Goal: Information Seeking & Learning: Learn about a topic

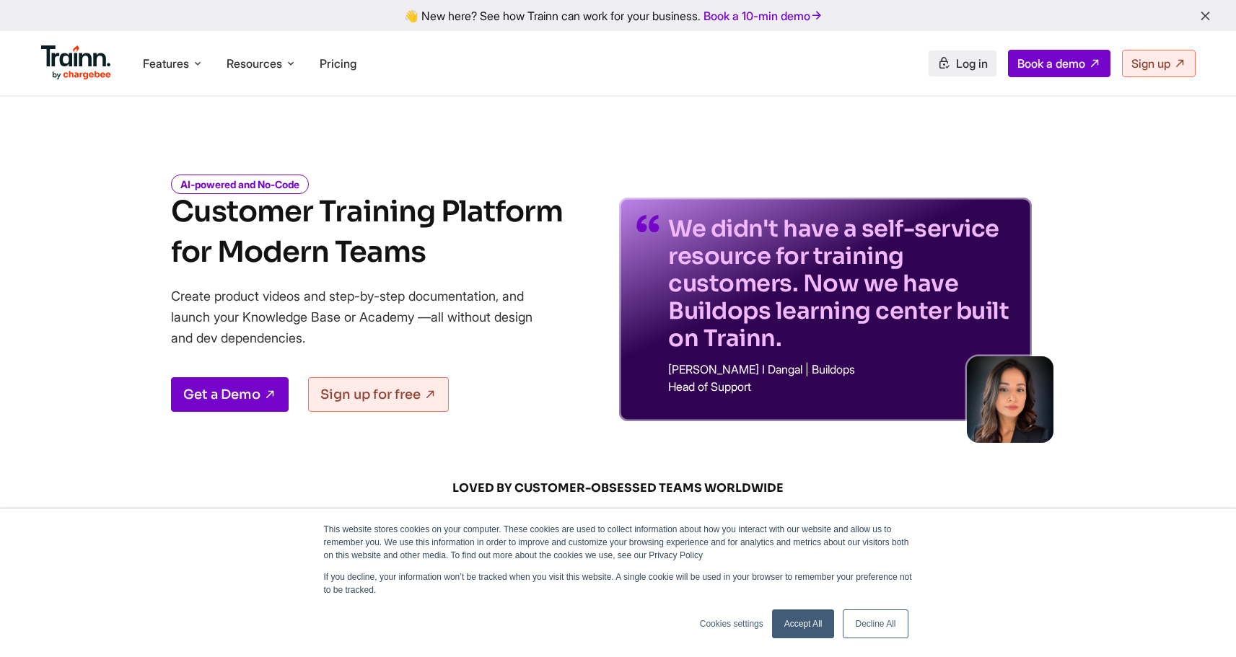
click at [966, 61] on span "Log in" at bounding box center [972, 63] width 32 height 14
click at [341, 64] on span "Pricing" at bounding box center [338, 63] width 37 height 14
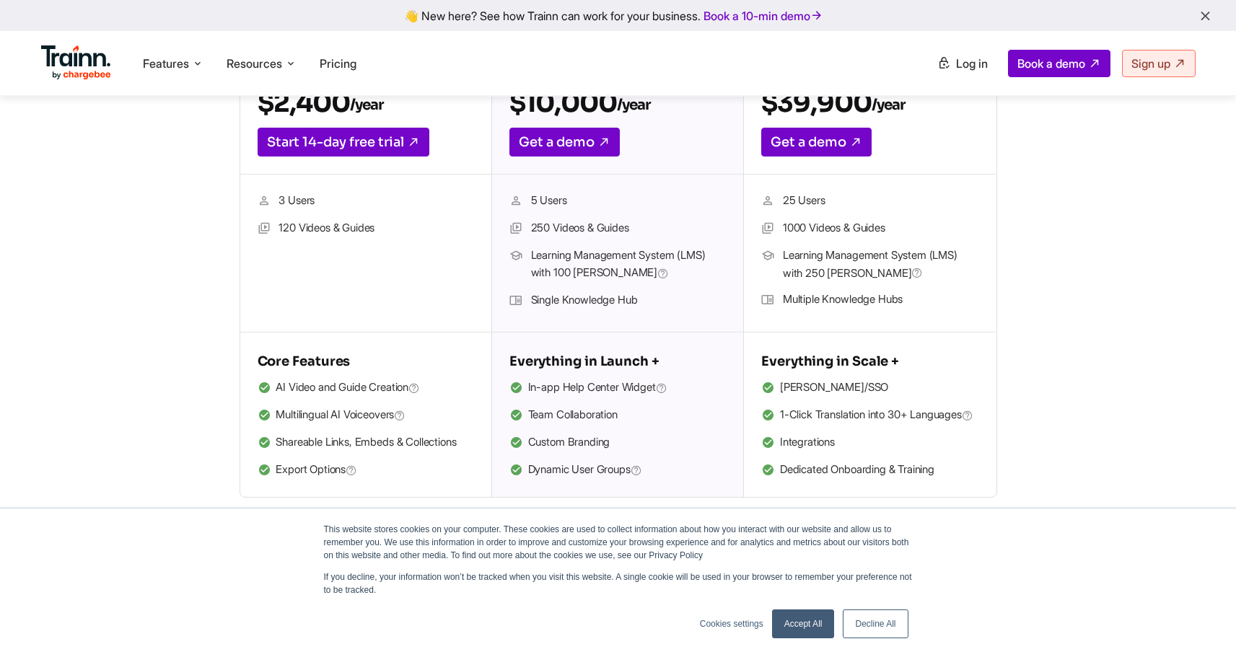
scroll to position [443, 0]
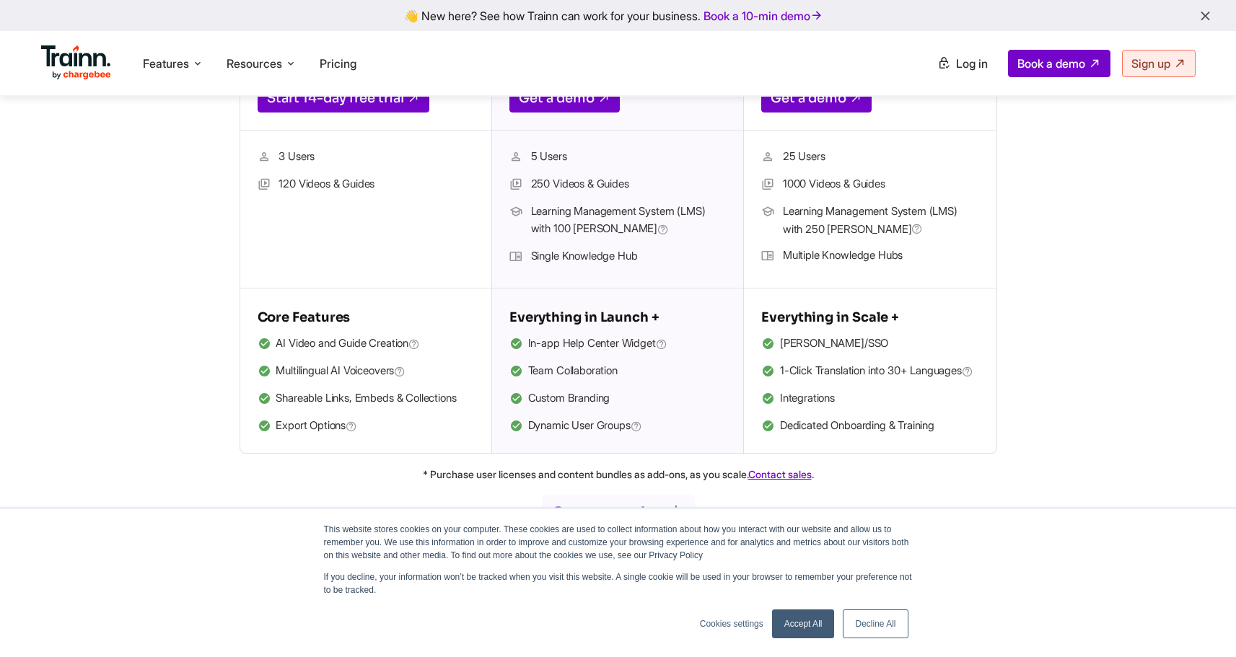
click at [790, 630] on link "Accept All" at bounding box center [803, 624] width 63 height 29
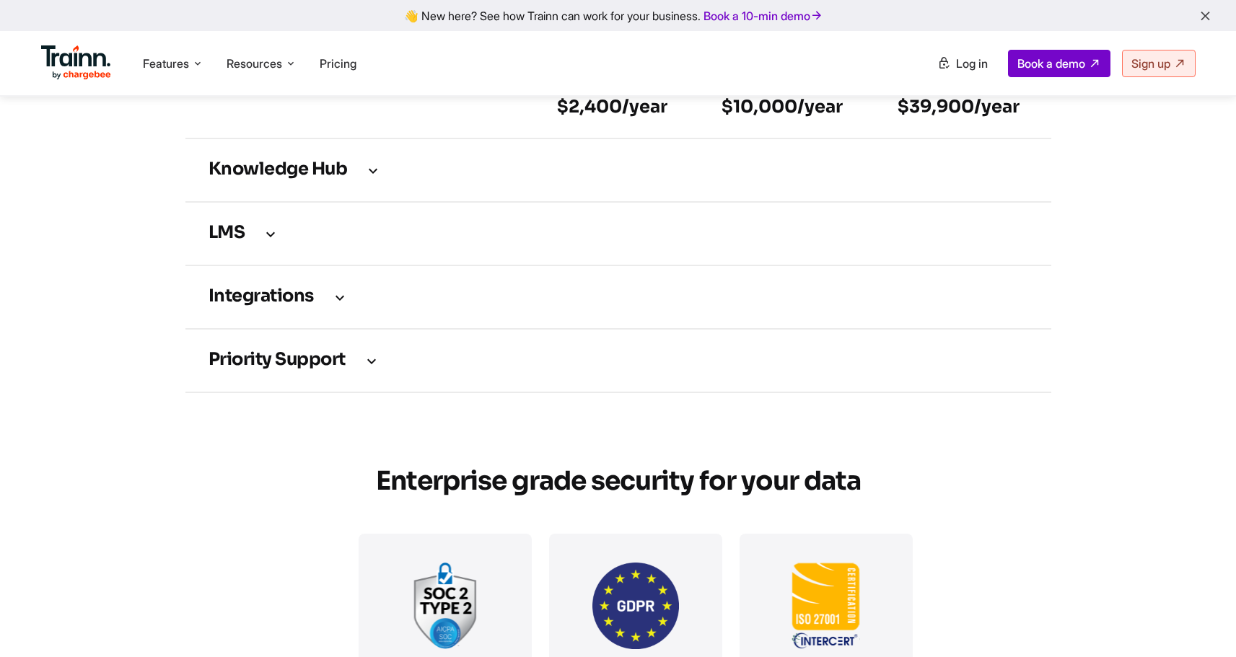
scroll to position [2155, 0]
click at [240, 241] on h3 "LMS" at bounding box center [619, 233] width 820 height 16
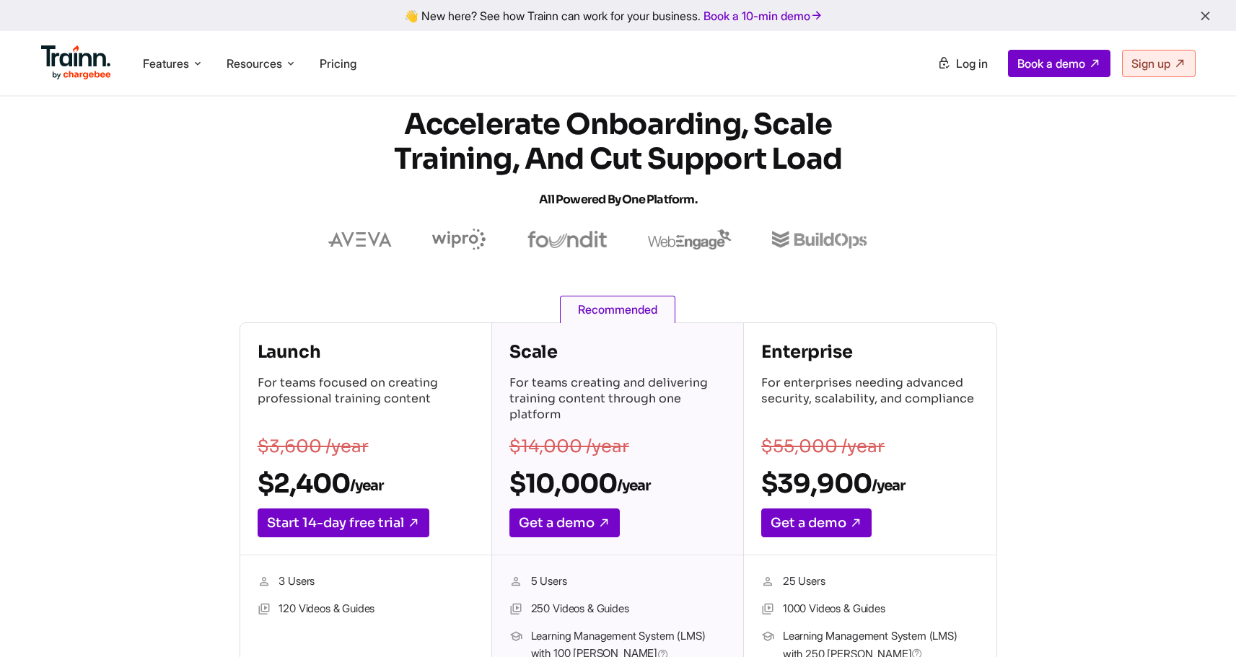
scroll to position [0, 0]
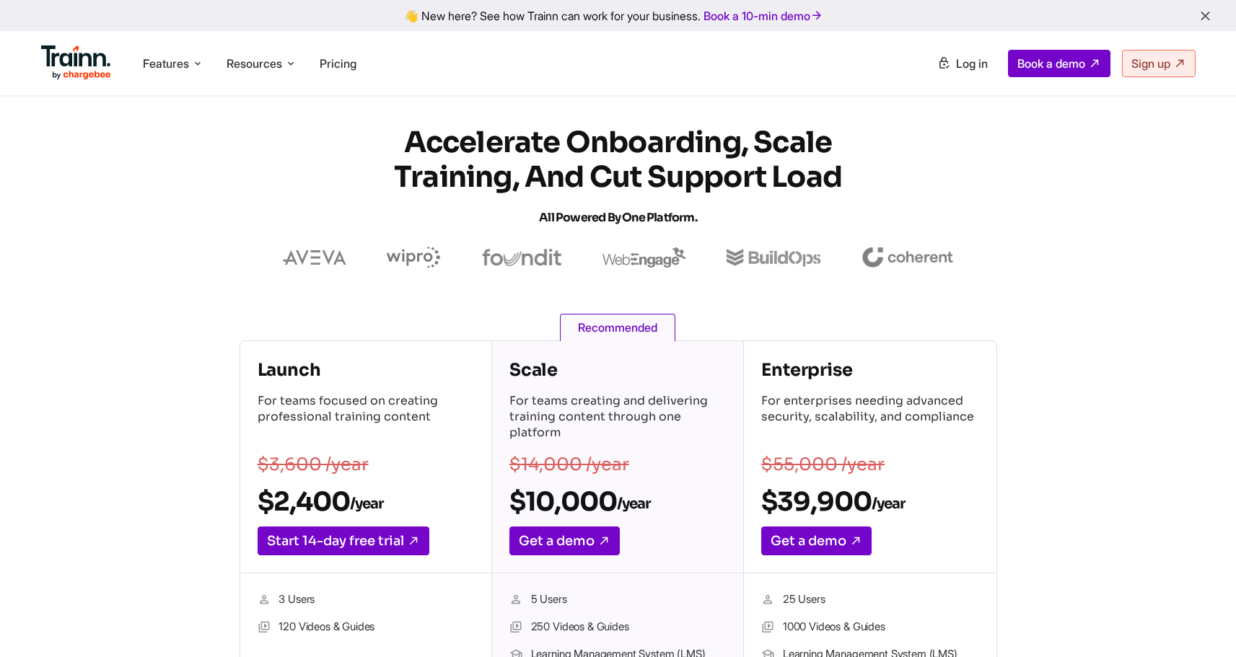
click at [305, 461] on s "$3,600 /year" at bounding box center [313, 465] width 111 height 22
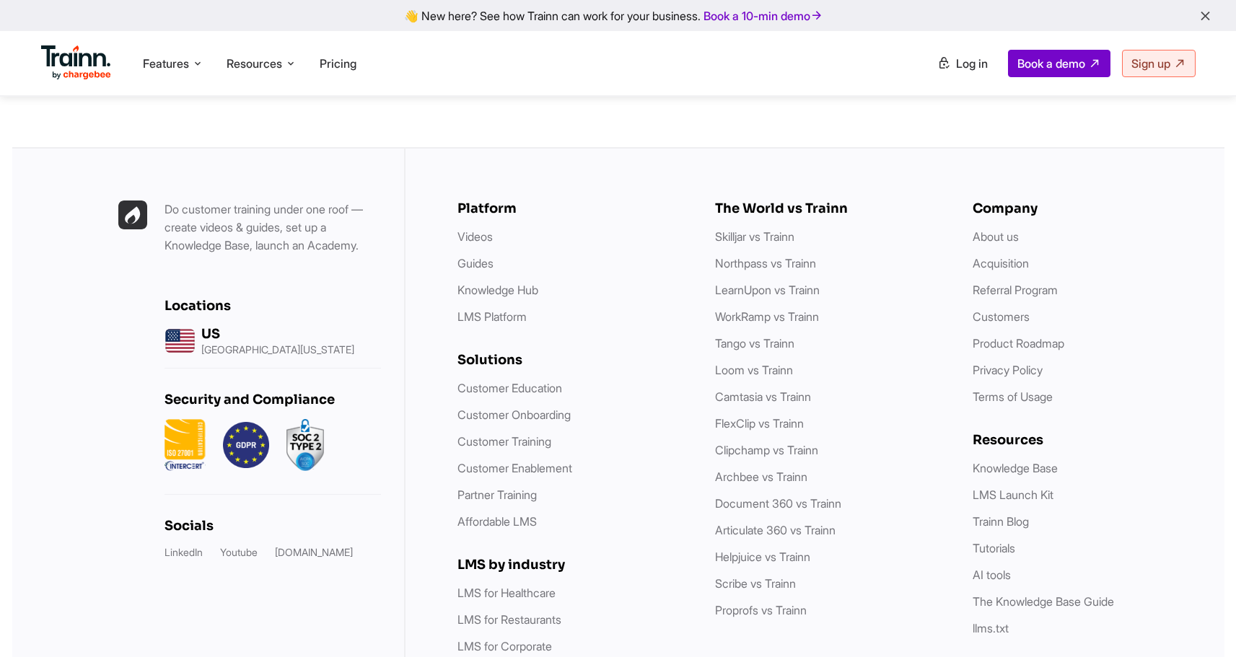
scroll to position [4929, 0]
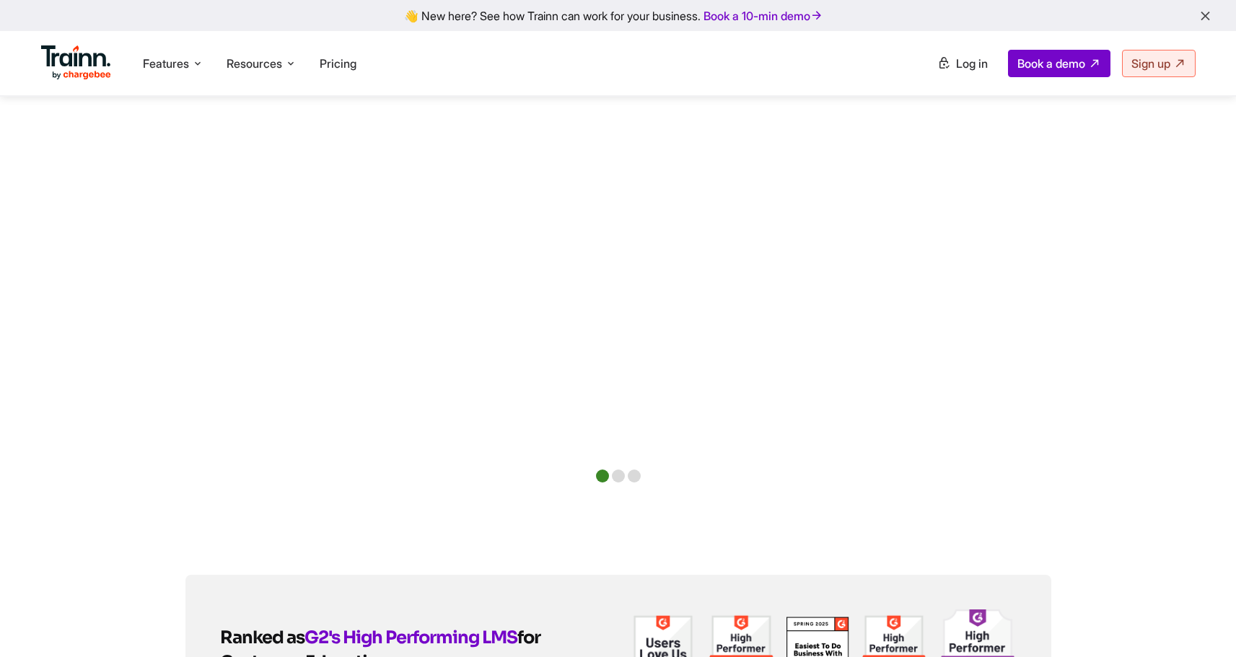
scroll to position [3038, 0]
